Goal: Task Accomplishment & Management: Use online tool/utility

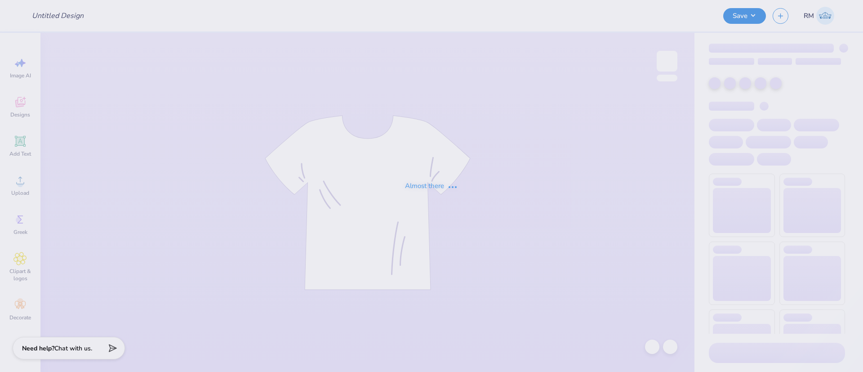
type input "KD Spring Formal 2025"
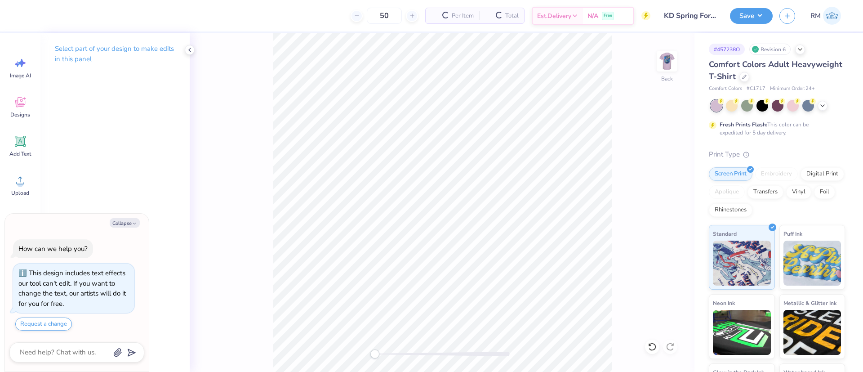
click at [120, 221] on button "Collapse" at bounding box center [125, 222] width 30 height 9
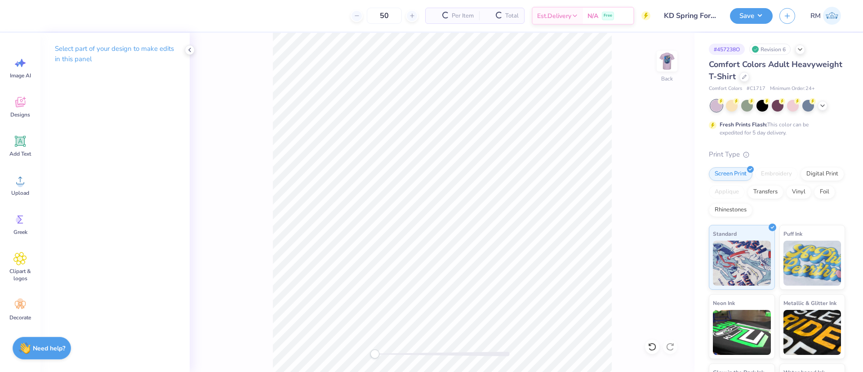
type textarea "x"
click at [16, 183] on icon at bounding box center [19, 179] width 13 height 13
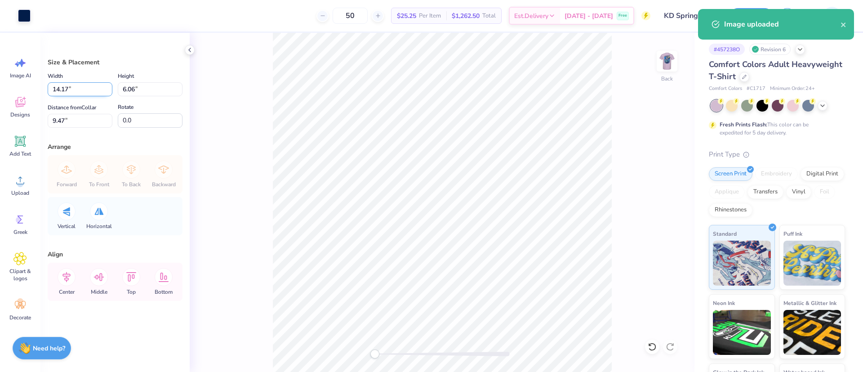
click at [71, 86] on input "14.17" at bounding box center [80, 89] width 65 height 14
click at [71, 87] on input "14.17" at bounding box center [80, 89] width 65 height 14
type input "3.50"
type input "1.50"
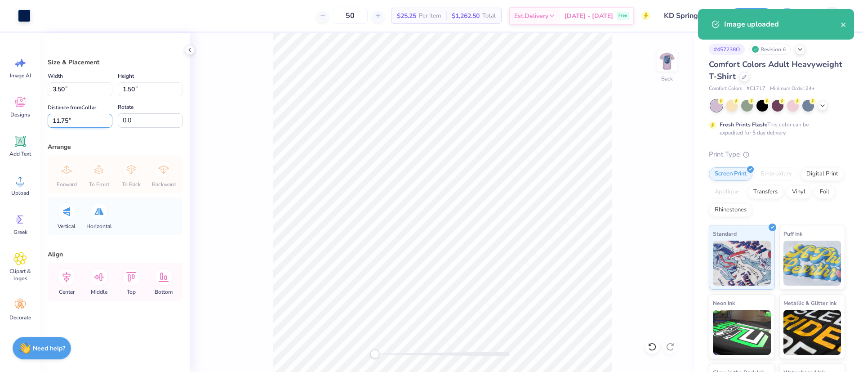
click at [74, 122] on input "11.75" at bounding box center [80, 121] width 65 height 14
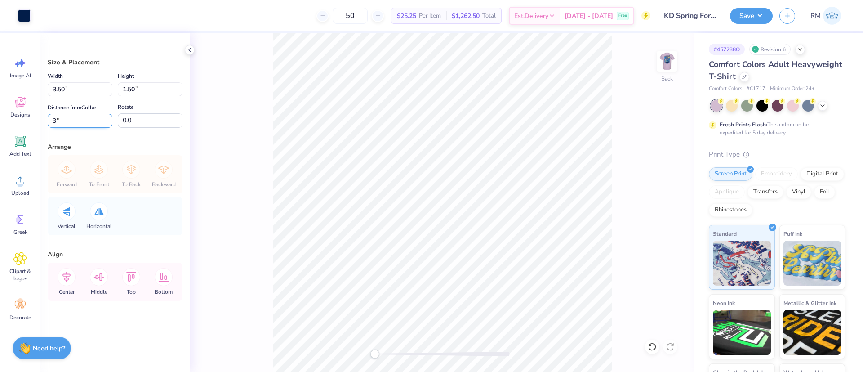
type input "3"
click at [666, 66] on img at bounding box center [667, 61] width 36 height 36
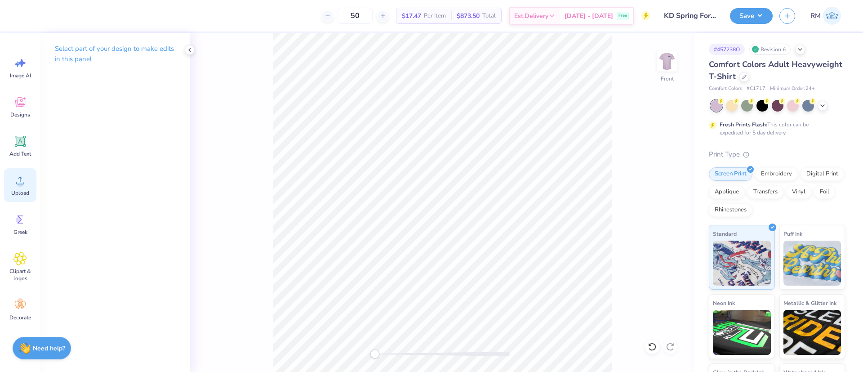
click at [9, 184] on div "Upload" at bounding box center [20, 185] width 32 height 34
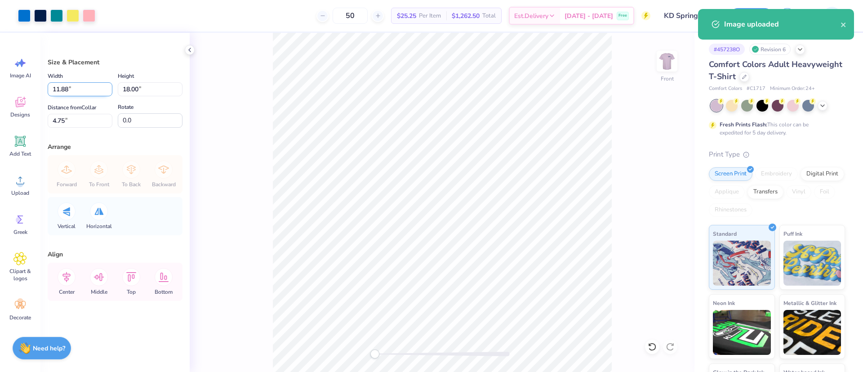
click at [80, 89] on input "11.88" at bounding box center [80, 89] width 65 height 14
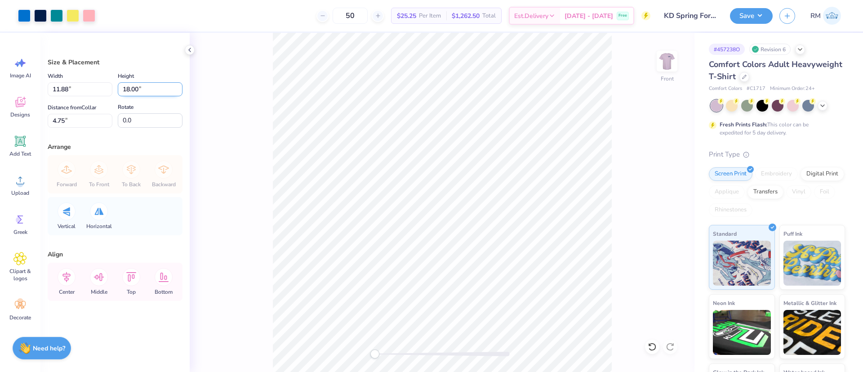
click at [134, 88] on input "18.00" at bounding box center [150, 89] width 65 height 14
click at [134, 87] on input "18.00" at bounding box center [150, 89] width 65 height 14
type input "15"
type input "9.90"
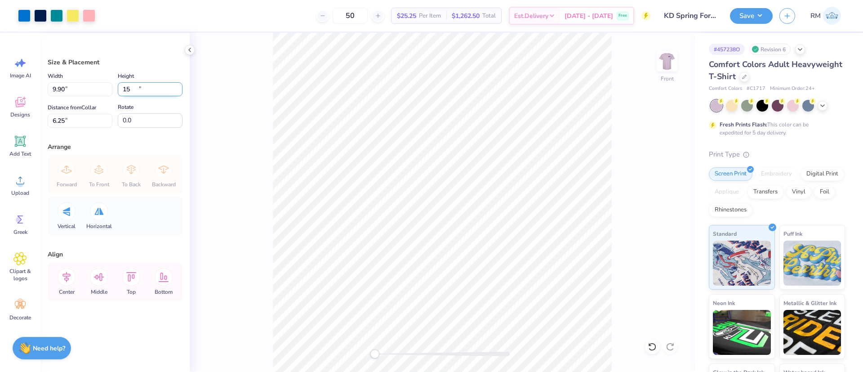
type input "15.00"
click at [62, 120] on input "6.25" at bounding box center [80, 121] width 65 height 14
type input "3"
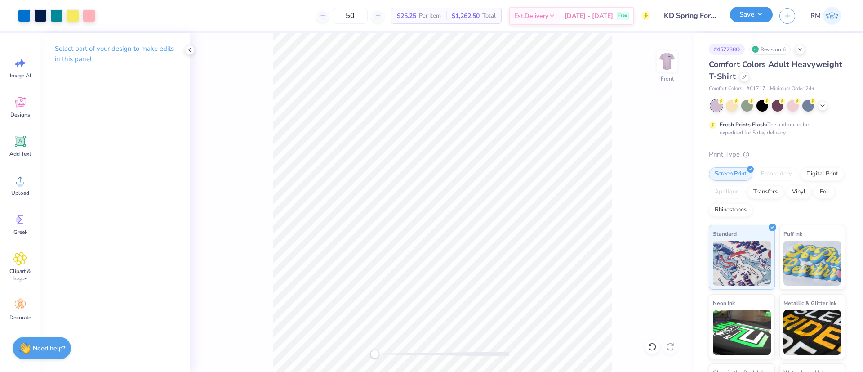
click at [761, 11] on button "Save" at bounding box center [751, 15] width 43 height 16
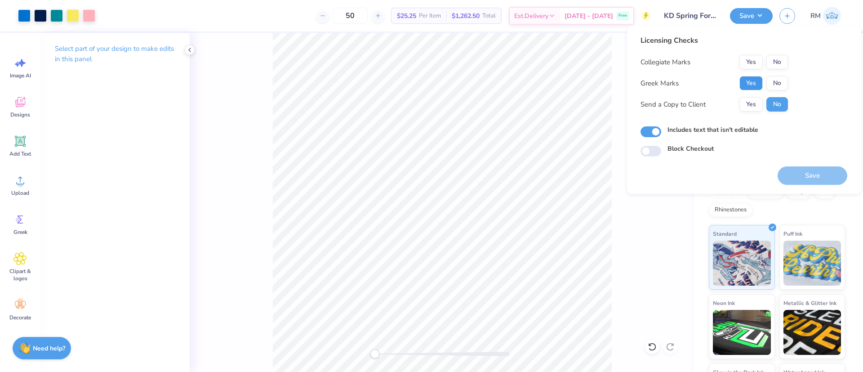
click at [756, 82] on button "Yes" at bounding box center [750, 83] width 23 height 14
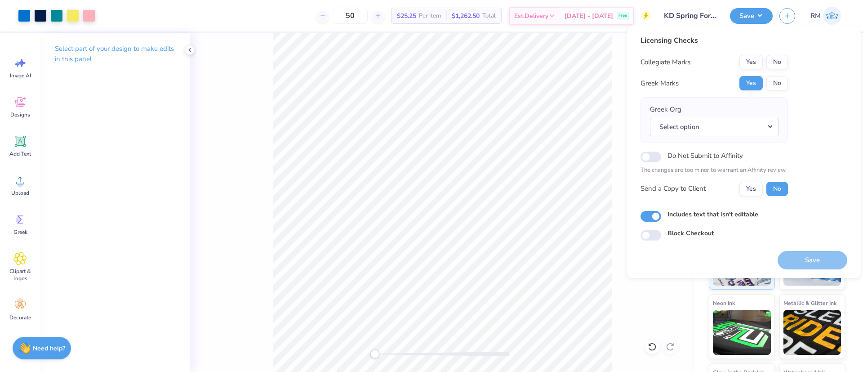
click at [790, 60] on div "Licensing Checks Collegiate Marks Yes No Greek Marks Yes No Greek Org Select op…" at bounding box center [743, 137] width 207 height 205
click at [784, 63] on button "No" at bounding box center [777, 62] width 22 height 14
click at [727, 125] on button "Select option" at bounding box center [714, 127] width 129 height 18
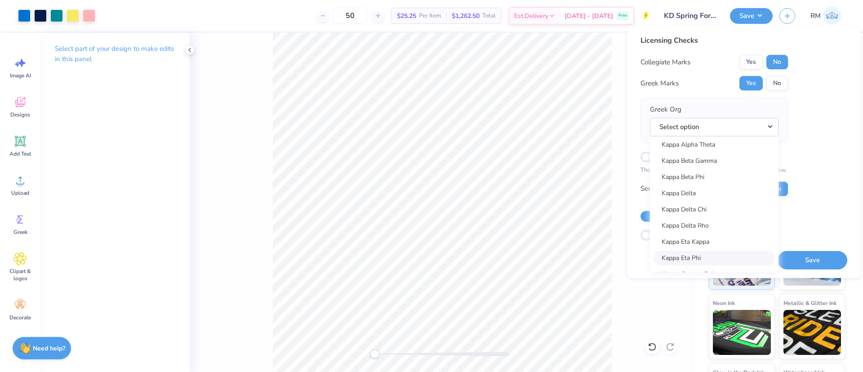
scroll to position [3243, 0]
click at [700, 173] on link "Kappa Delta" at bounding box center [713, 172] width 121 height 15
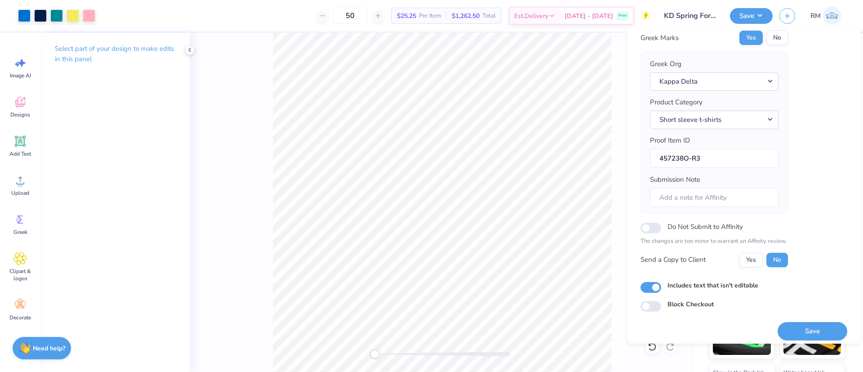
scroll to position [52, 0]
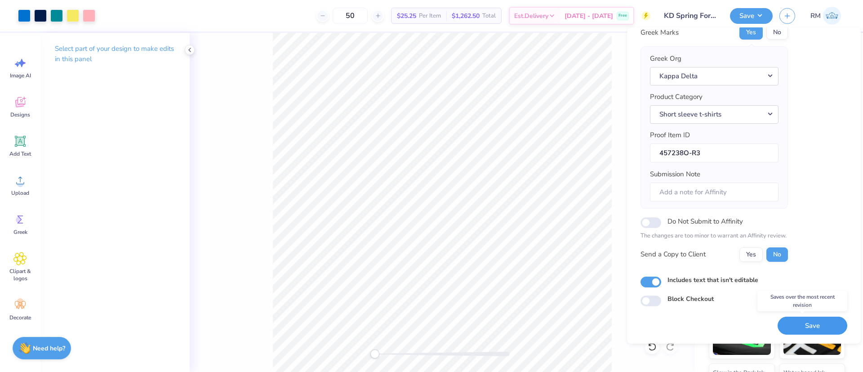
click at [808, 325] on button "Save" at bounding box center [812, 325] width 70 height 18
